Goal: Find contact information: Find contact information

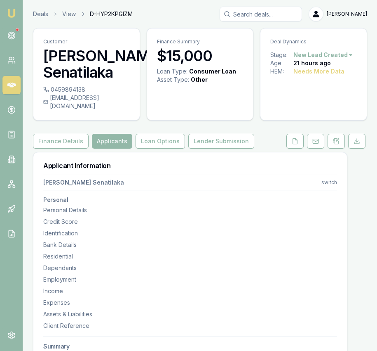
select select "Miss"
select select "FEMALE"
select select "PERMANENT_RESIDENT"
select select "VIC"
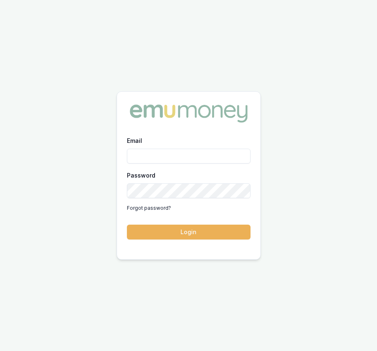
type input "Eujin.ooi@emumoney.com.au"
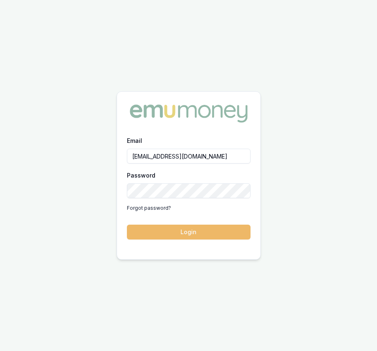
click at [173, 230] on button "Login" at bounding box center [189, 231] width 124 height 15
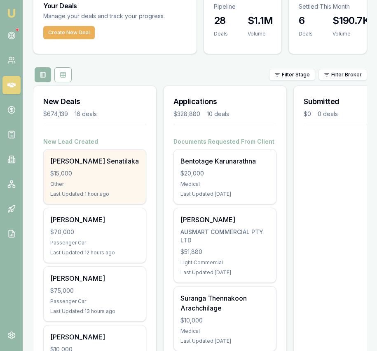
scroll to position [42, 0]
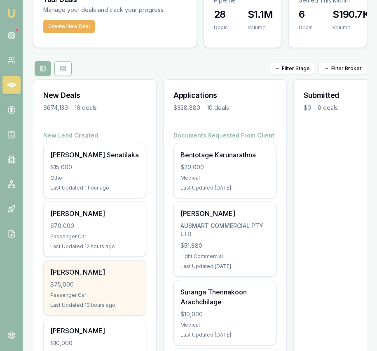
click at [123, 271] on div "[PERSON_NAME]" at bounding box center [94, 272] width 89 height 10
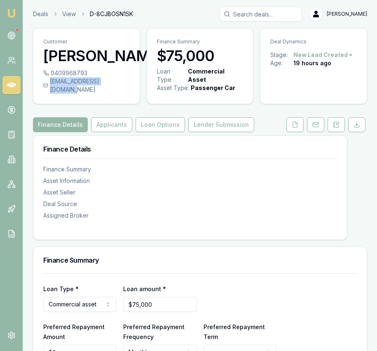
click at [118, 94] on div "[EMAIL_ADDRESS][DOMAIN_NAME]" at bounding box center [86, 85] width 87 height 16
copy div "[EMAIL_ADDRESS][DOMAIN_NAME]"
